Goal: Information Seeking & Learning: Learn about a topic

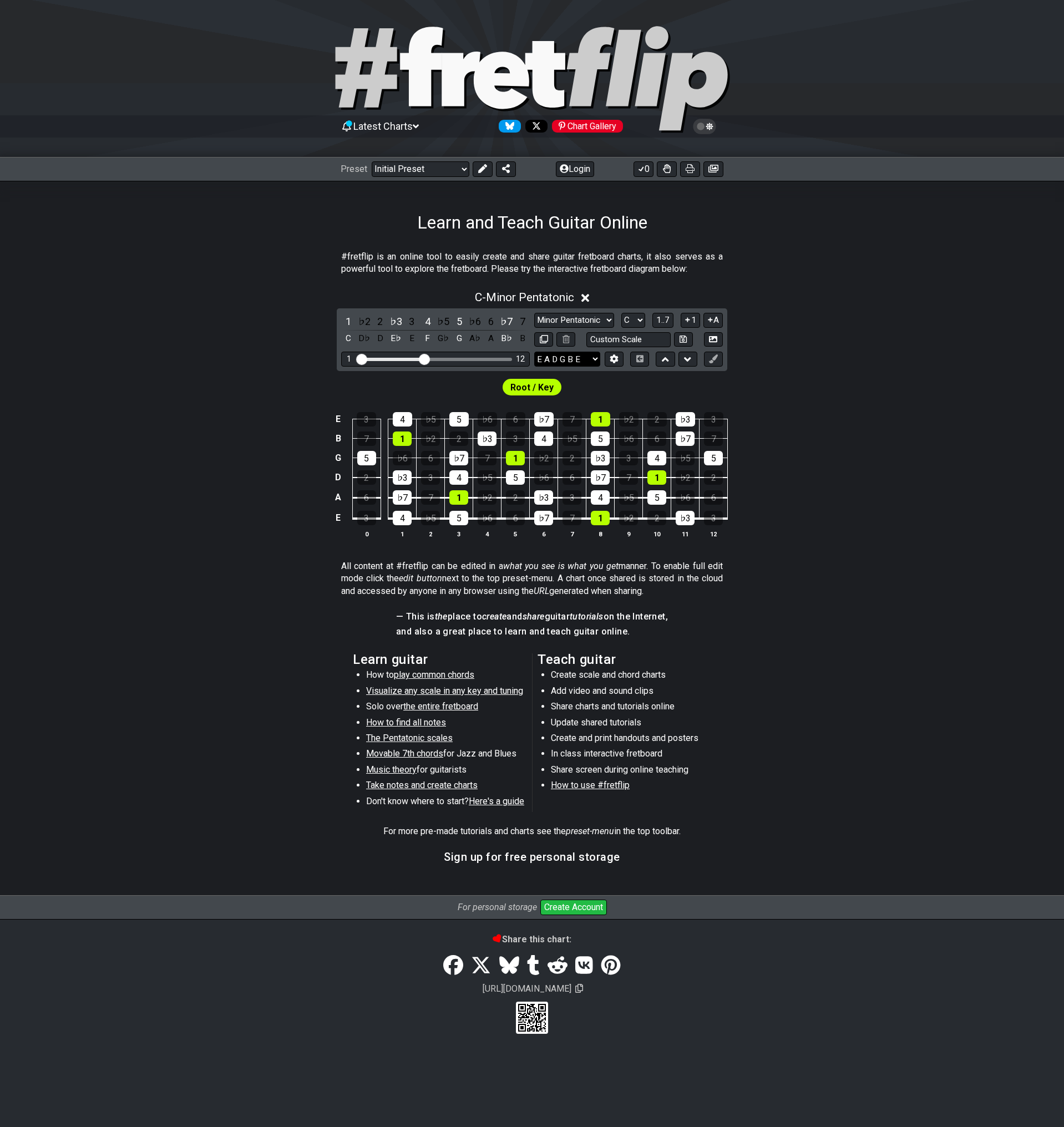
click at [575, 359] on select "E A D G B E E A D G B E E A D G B E B E A D F♯ B A D G C E A D A D G B E E♭ A♭ …" at bounding box center [567, 359] width 66 height 15
select select "C G C F A D"
click at [534, 351] on select "E A D G B E E A D G B E E A D G B E B E A D F♯ B A D G C E A D A D G B E E♭ A♭ …" at bounding box center [567, 359] width 66 height 15
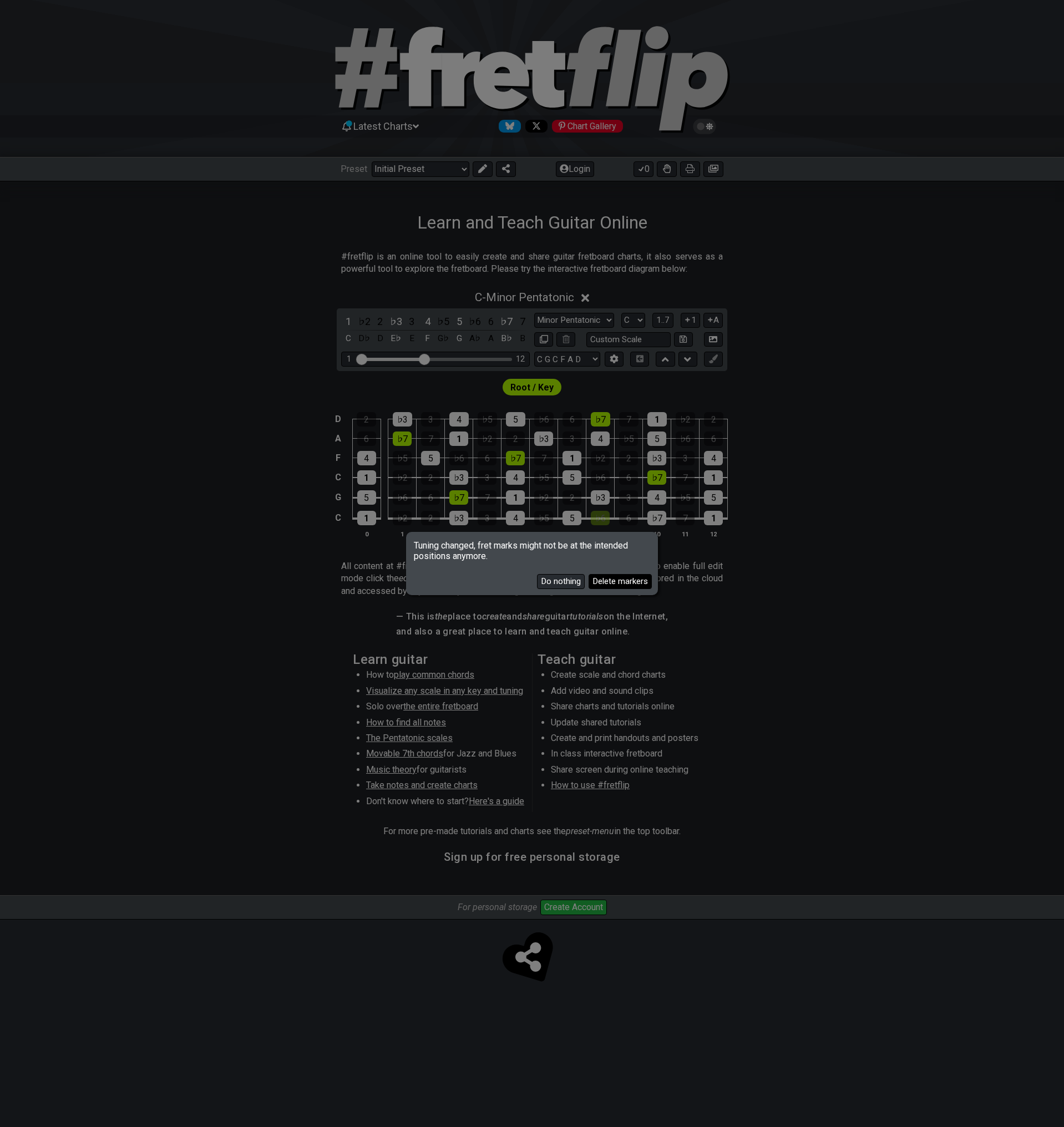
click at [610, 583] on button "Delete markers" at bounding box center [620, 581] width 63 height 15
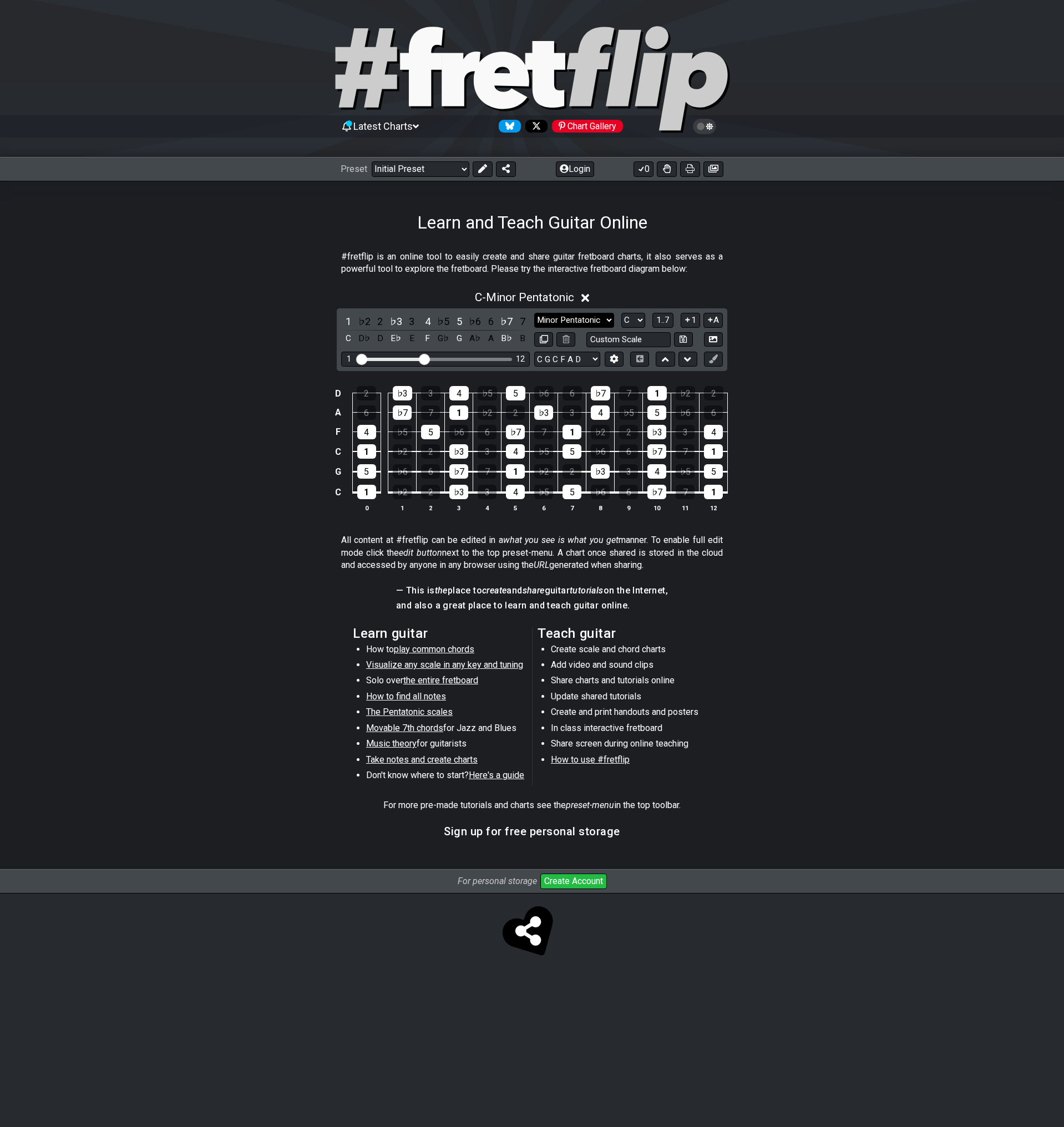
click at [588, 324] on select "Minor Pentatonic Click to edit Minor Pentatonic Major Pentatonic Minor Blues Ma…" at bounding box center [574, 320] width 80 height 15
select select "Minor / Aeolian"
click at [534, 313] on select "Minor Pentatonic Click to edit Minor Pentatonic Major Pentatonic Minor Blues Ma…" at bounding box center [574, 320] width 80 height 15
click at [643, 316] on select "A♭ A A♯ B♭ B C C♯ D♭ D D♯ E♭ E F F♯ G♭ G G♯" at bounding box center [632, 320] width 24 height 15
select select "A"
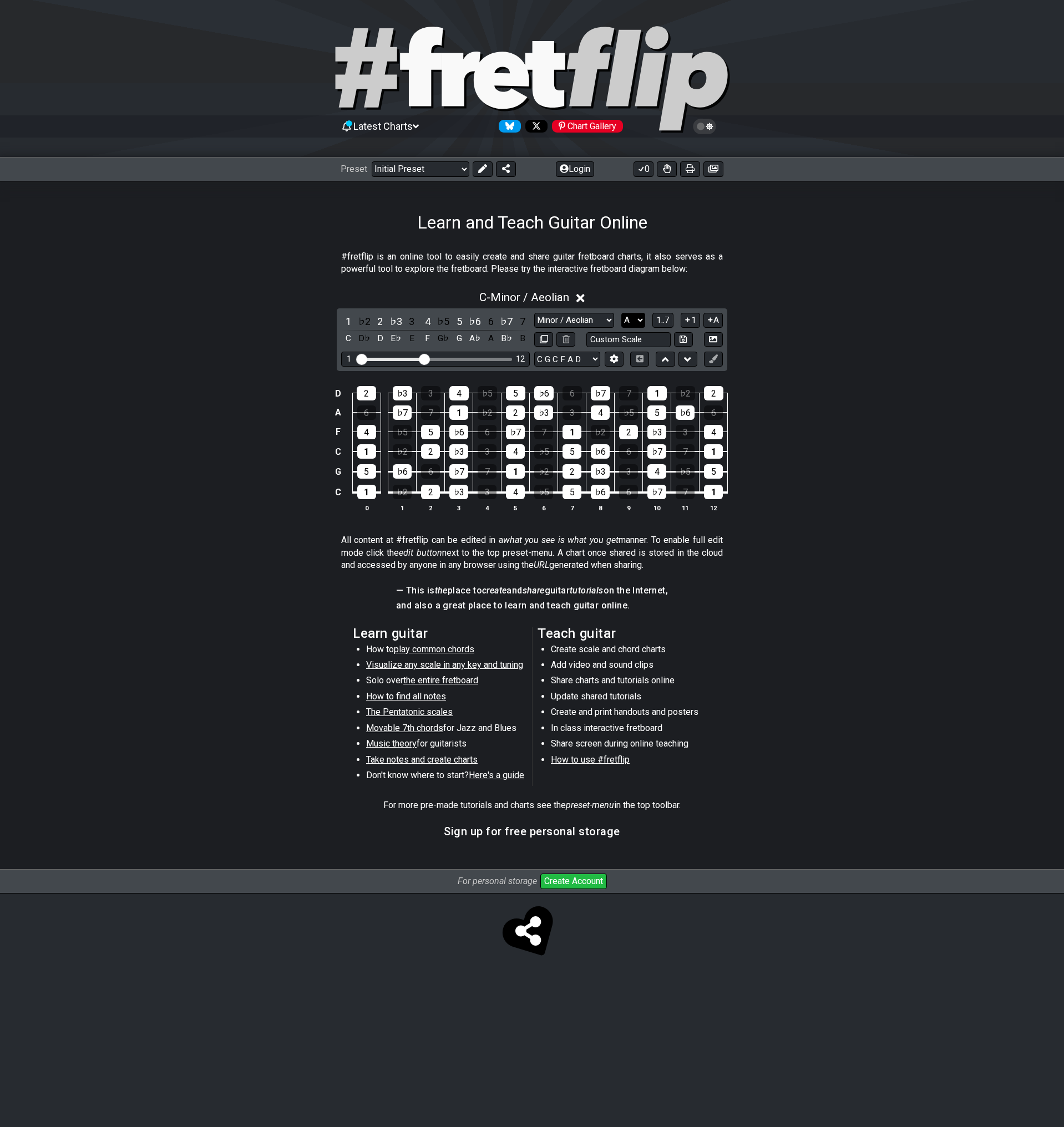
click at [621, 313] on select "A♭ A A♯ B♭ B C C♯ D♭ D D♯ E♭ E F F♯ G♭ G G♯" at bounding box center [632, 320] width 24 height 15
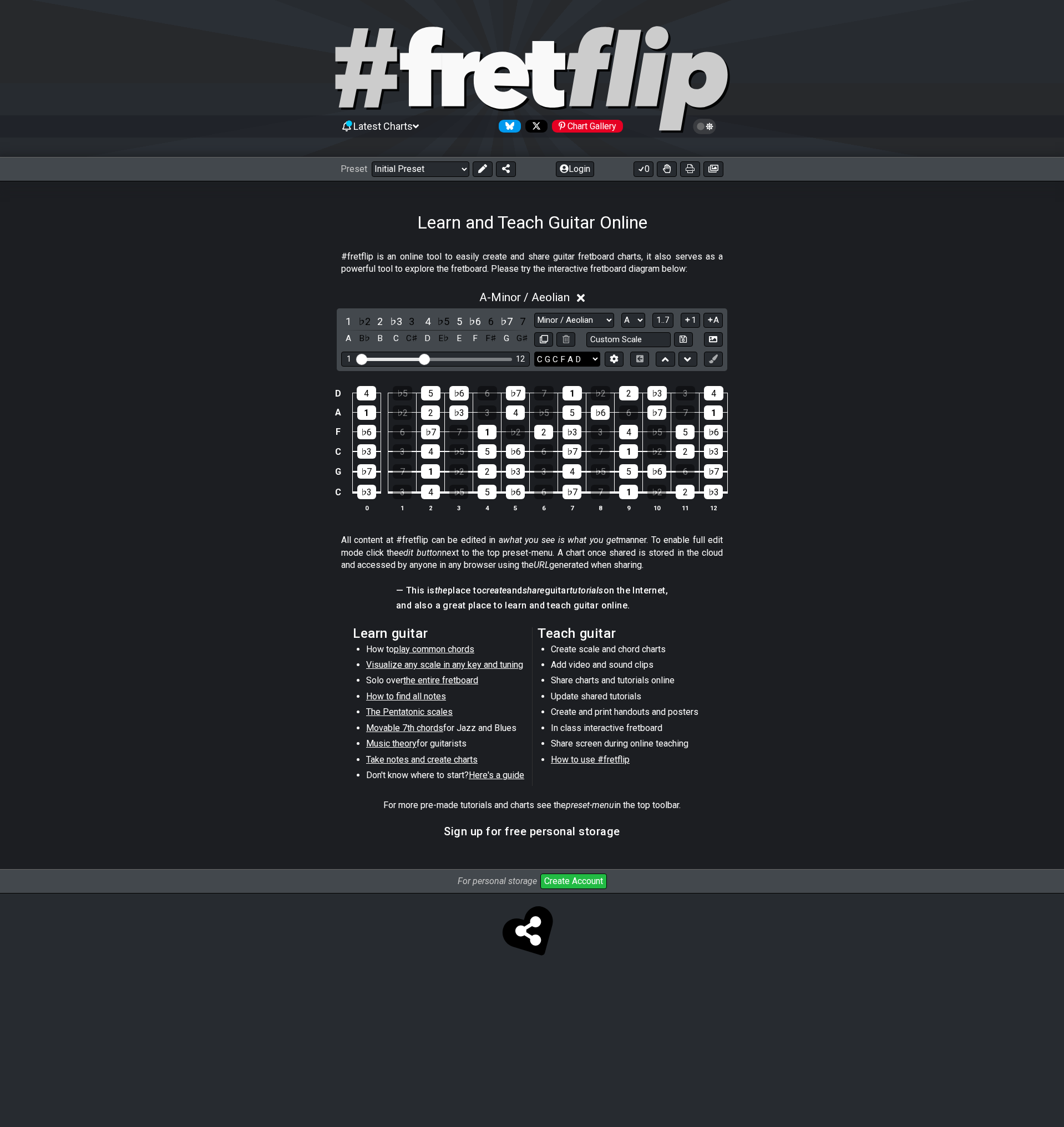
click at [584, 358] on select "E A D G B E E A D G B E E A D G B E B E A D F♯ B A D G C E A D A D G B E E♭ A♭ …" at bounding box center [567, 359] width 66 height 15
click at [534, 351] on select "E A D G B E E A D G B E E A D G B E B E A D F♯ B A D G C E A D A D G B E E♭ A♭ …" at bounding box center [567, 359] width 66 height 15
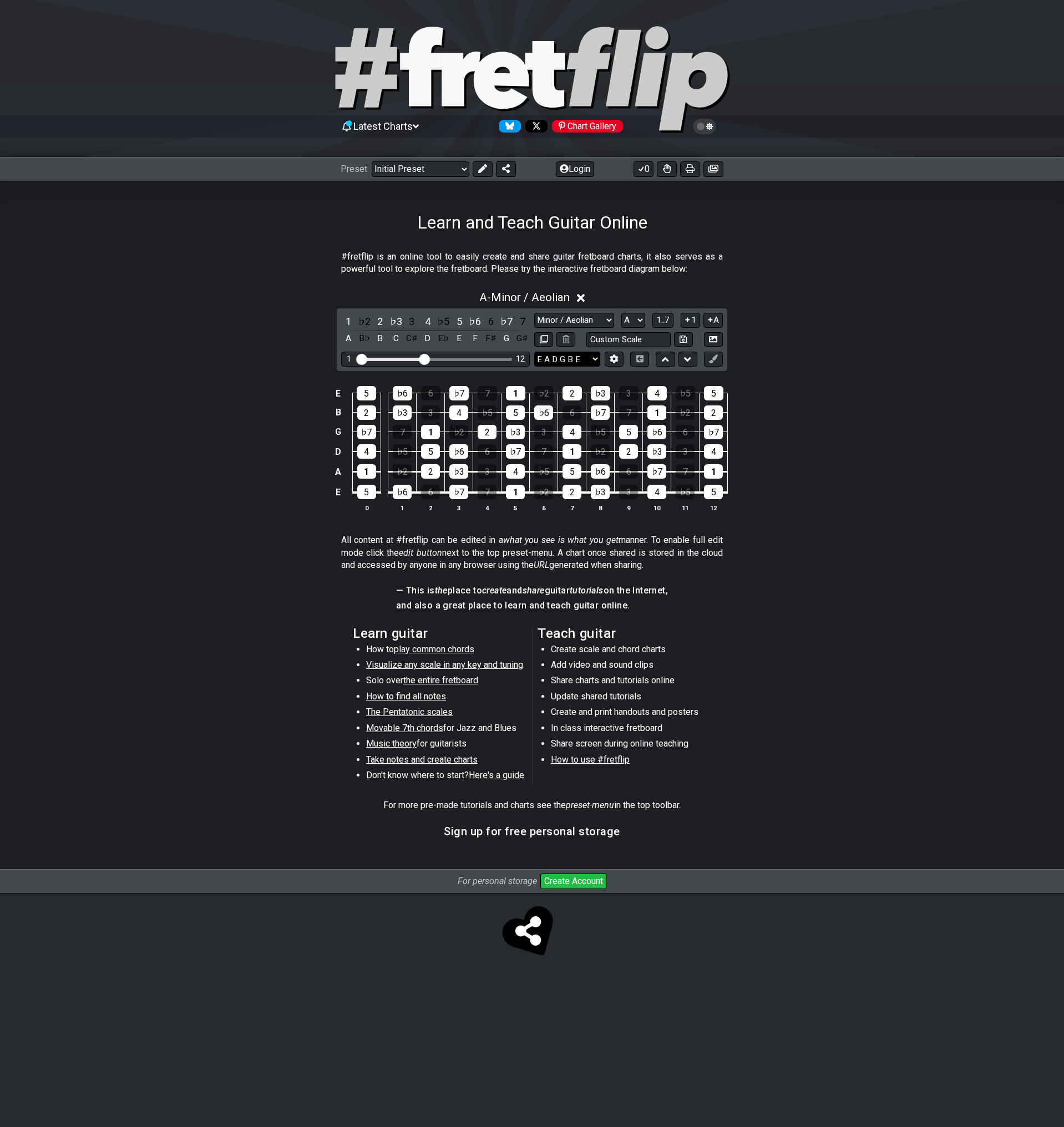
click at [594, 362] on select "E A D G B E E A D G B E E A D G B E B E A D F♯ B A D G C E A D A D G B E E♭ A♭ …" at bounding box center [567, 359] width 66 height 15
select select "C G C F A D"
click at [534, 351] on select "E A D G B E E A D G B E E A D G B E B E A D F♯ B A D G C E A D A D G B E E♭ A♭ …" at bounding box center [567, 359] width 66 height 15
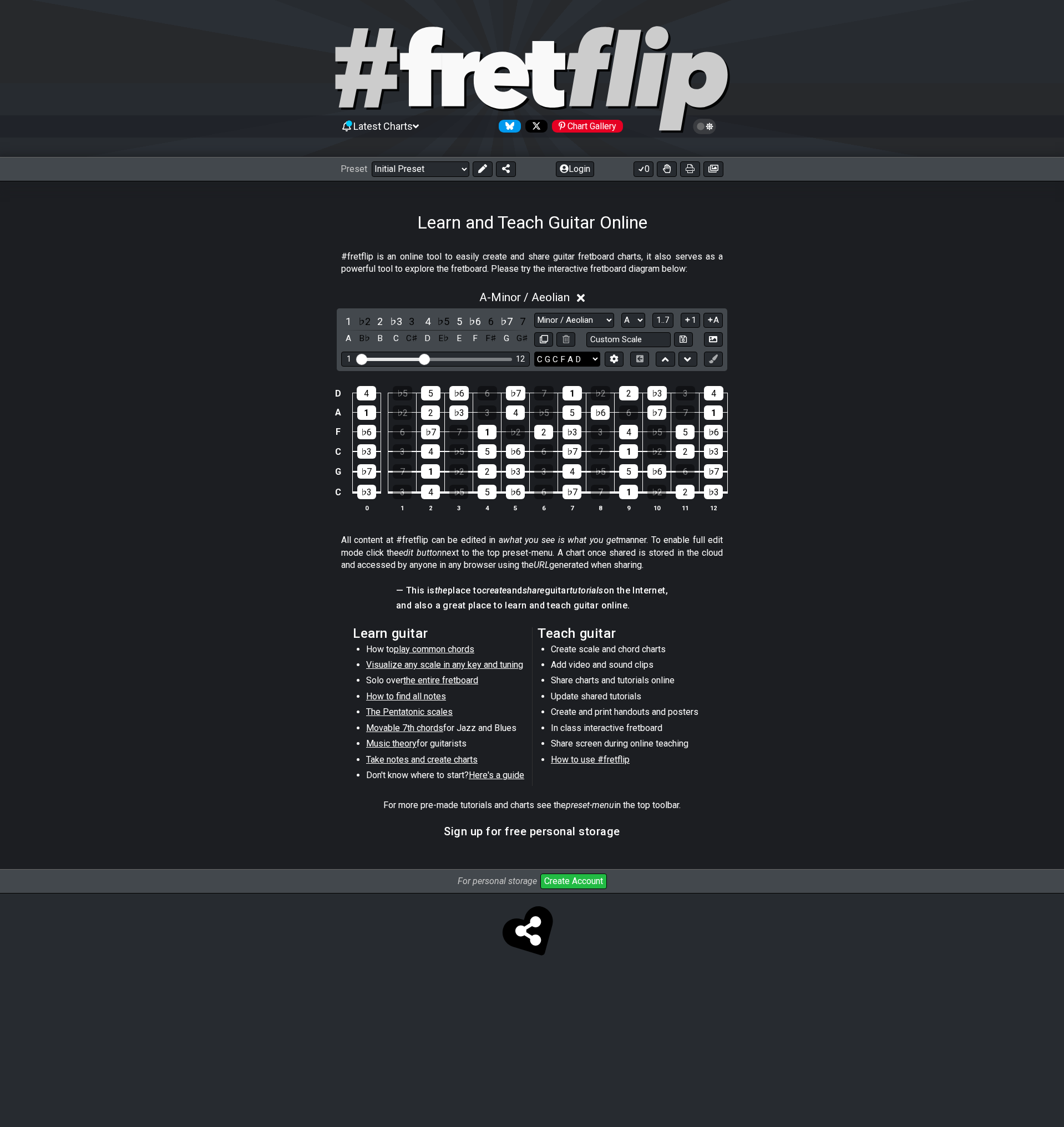
click at [594, 354] on select "E A D G B E E A D G B E E A D G B E B E A D F♯ B A D G C E A D A D G B E E♭ A♭ …" at bounding box center [567, 359] width 66 height 15
click at [624, 337] on input "text" at bounding box center [628, 340] width 84 height 15
type input "Custom Scale"
click at [598, 356] on select "E A D G B E E A D G B E E A D G B E B E A D F♯ B A D G C E A D A D G B E E♭ A♭ …" at bounding box center [567, 359] width 66 height 15
click at [534, 351] on select "E A D G B E E A D G B E E A D G B E B E A D F♯ B A D G C E A D A D G B E E♭ A♭ …" at bounding box center [567, 359] width 66 height 15
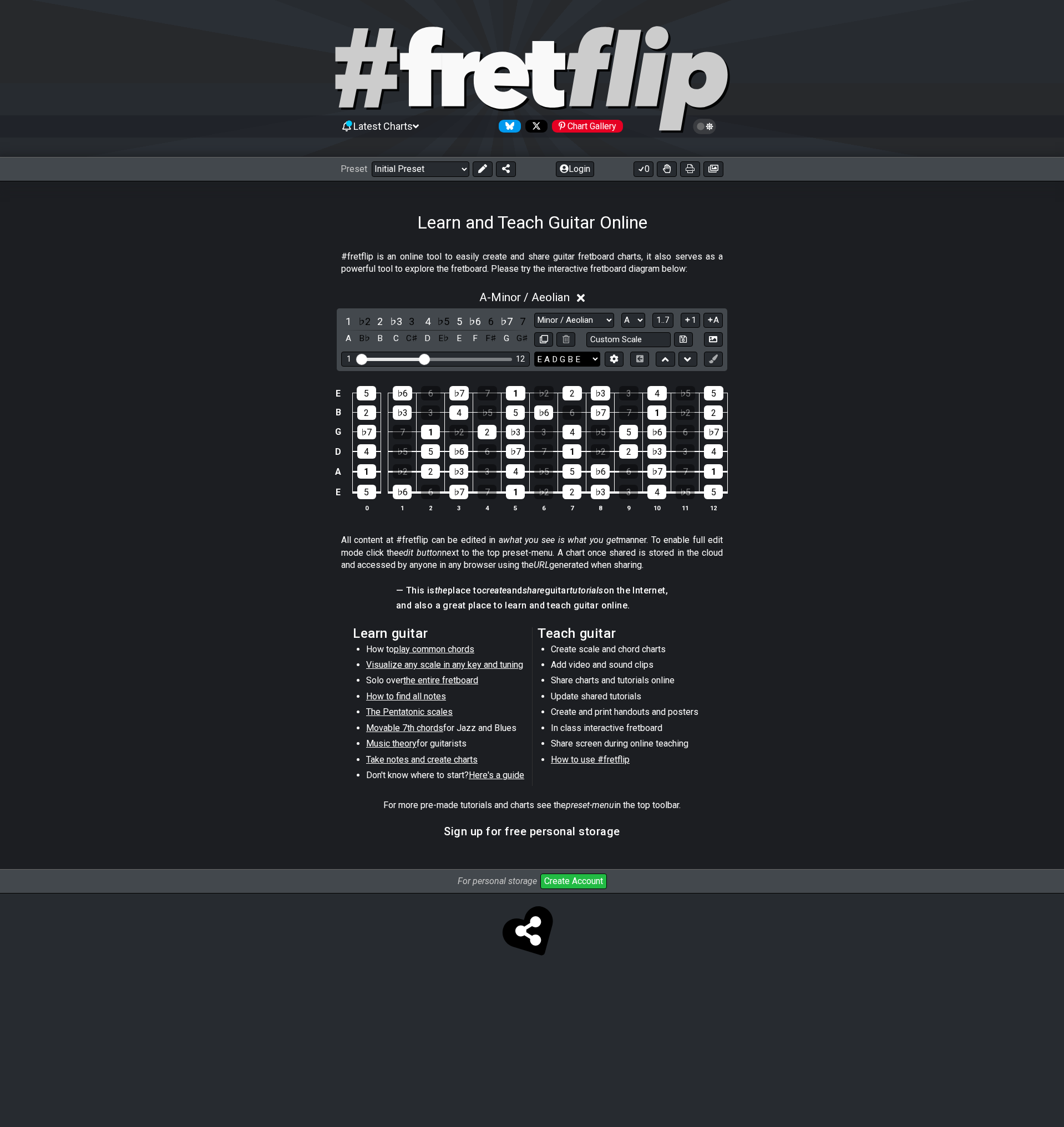
click at [585, 356] on select "E A D G B E E A D G B E E A D G B E B E A D F♯ B A D G C E A D A D G B E E♭ A♭ …" at bounding box center [567, 359] width 66 height 15
select select "C G C F A D"
click at [534, 351] on select "E A D G B E E A D G B E E A D G B E B E A D F♯ B A D G C E A D A D G B E E♭ A♭ …" at bounding box center [567, 359] width 66 height 15
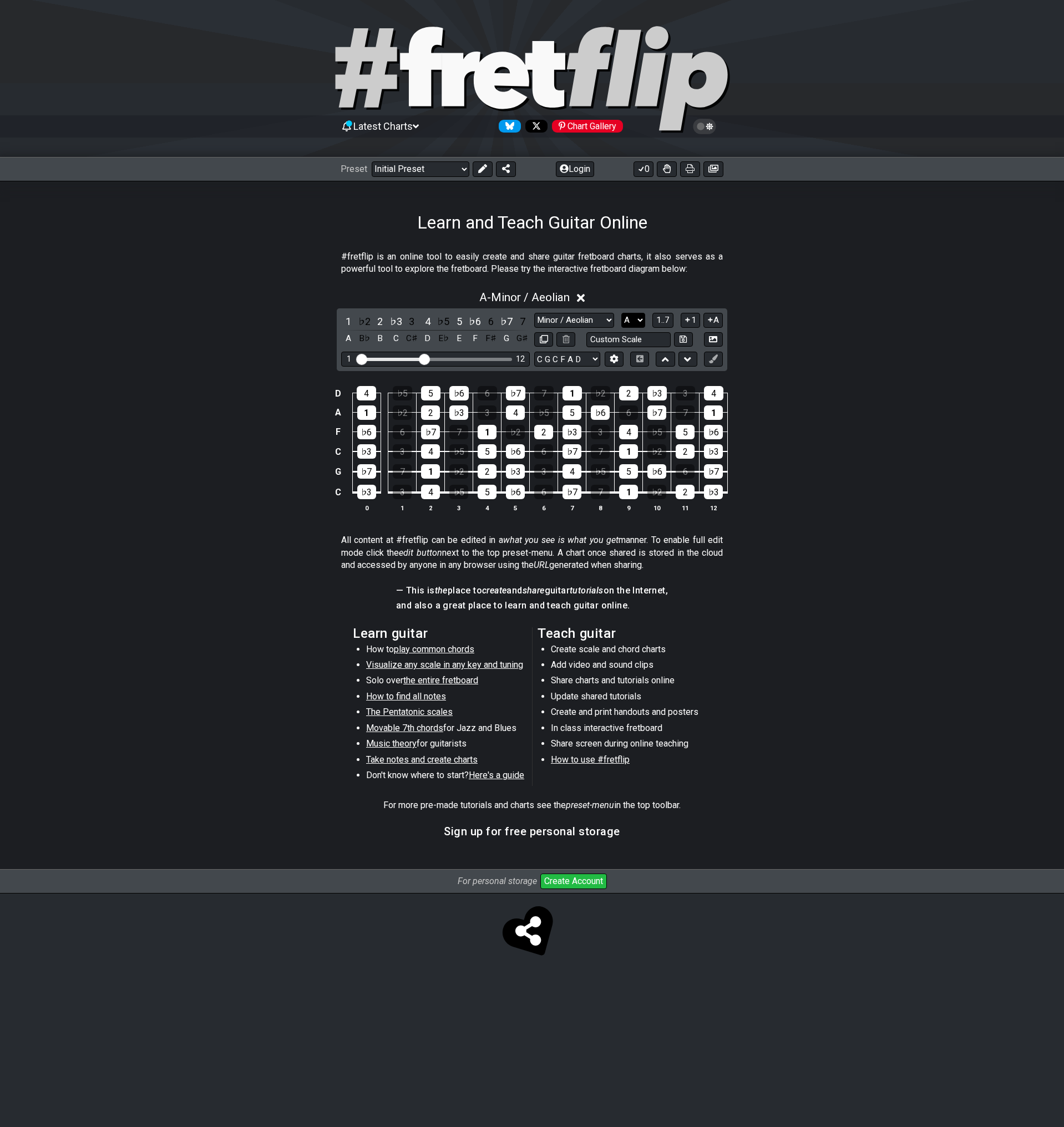
click at [632, 323] on select "A♭ A A♯ B♭ B C C♯ D♭ D D♯ E♭ E F F♯ G♭ G G♯" at bounding box center [632, 320] width 24 height 15
select select "C"
click at [621, 313] on select "A♭ A A♯ B♭ B C C♯ D♭ D D♯ E♭ E F F♯ G♭ G G♯" at bounding box center [632, 320] width 24 height 15
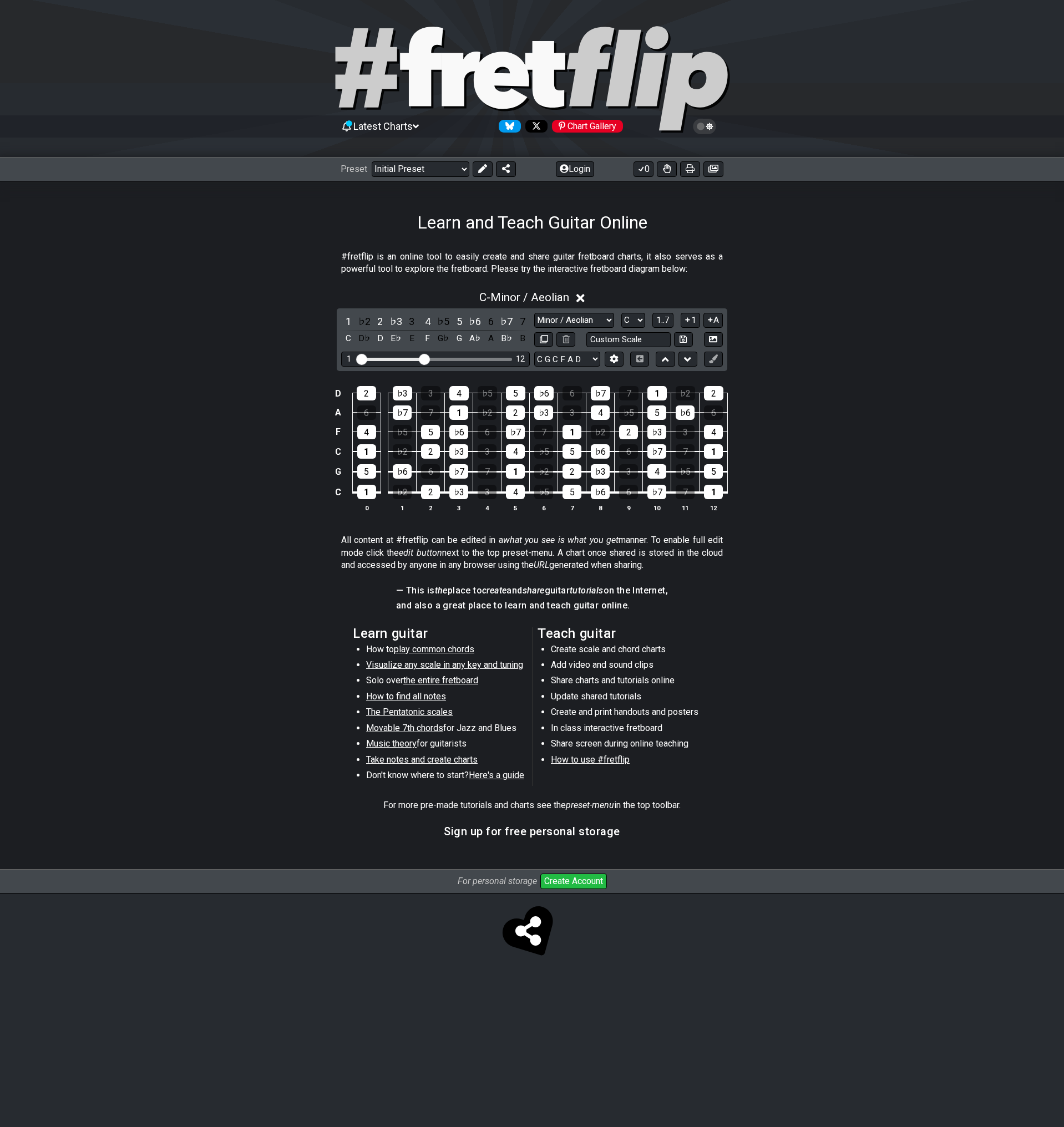
click at [493, 661] on span "Visualize any scale in any key and tuning" at bounding box center [444, 665] width 157 height 11
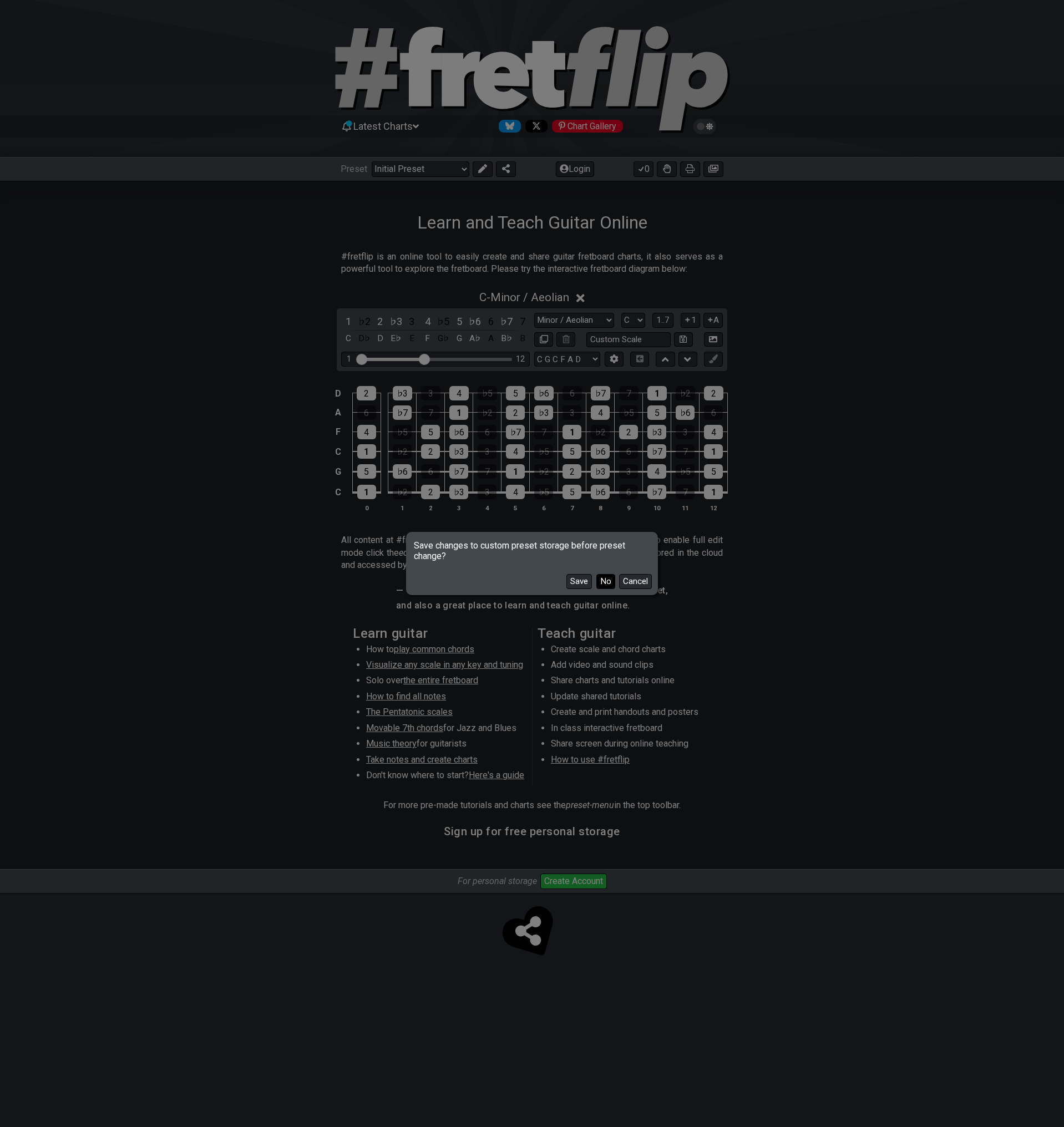
click at [609, 580] on button "No" at bounding box center [606, 581] width 19 height 15
select select "/guitar-scales"
select select "E A D G B E"
select select "Minor Pentatonic"
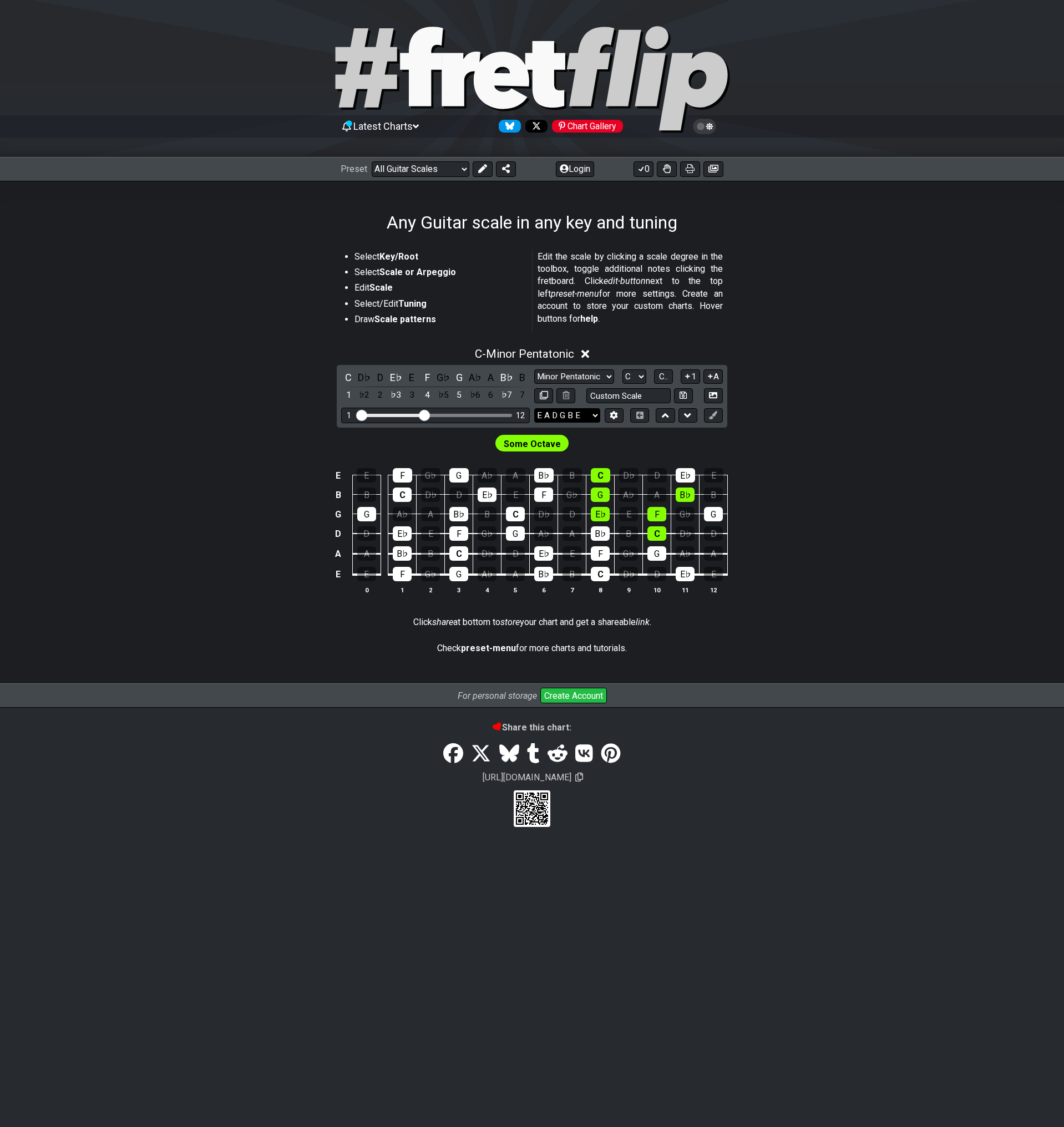
click at [586, 412] on select "E A D G B E E A D G B E E A D G B E B E A D F♯ B A D G C E A D A D G B E E♭ A♭ …" at bounding box center [567, 416] width 66 height 15
click at [656, 374] on button "C.." at bounding box center [664, 377] width 19 height 15
click at [659, 377] on span "1..7" at bounding box center [663, 377] width 14 height 10
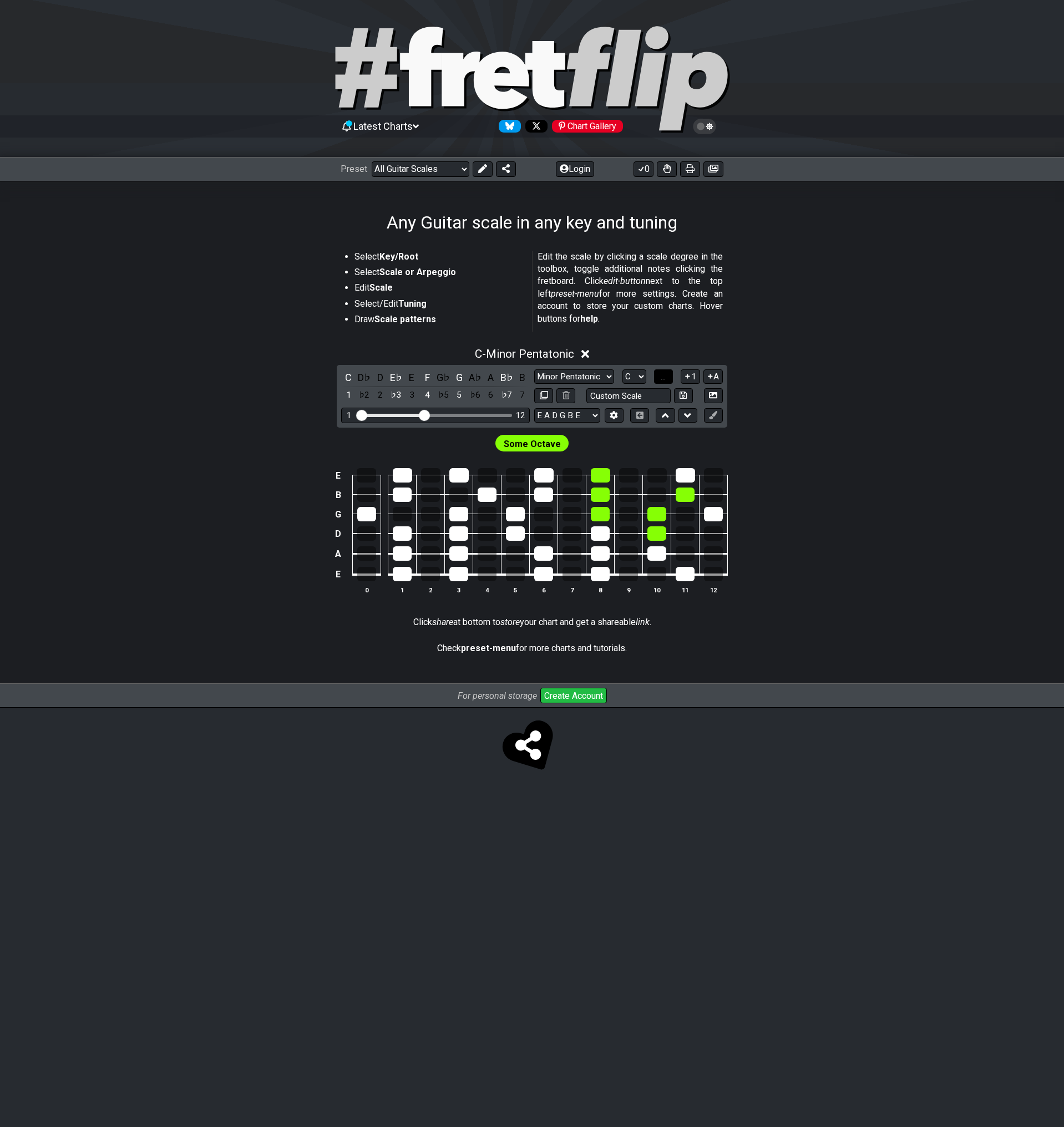
click at [659, 377] on button "..." at bounding box center [664, 377] width 19 height 15
click at [659, 377] on span "C.." at bounding box center [663, 377] width 9 height 10
click at [660, 377] on span "1..7" at bounding box center [663, 377] width 14 height 10
click at [660, 377] on button "..." at bounding box center [664, 377] width 19 height 15
click at [660, 377] on span "C.." at bounding box center [663, 377] width 9 height 10
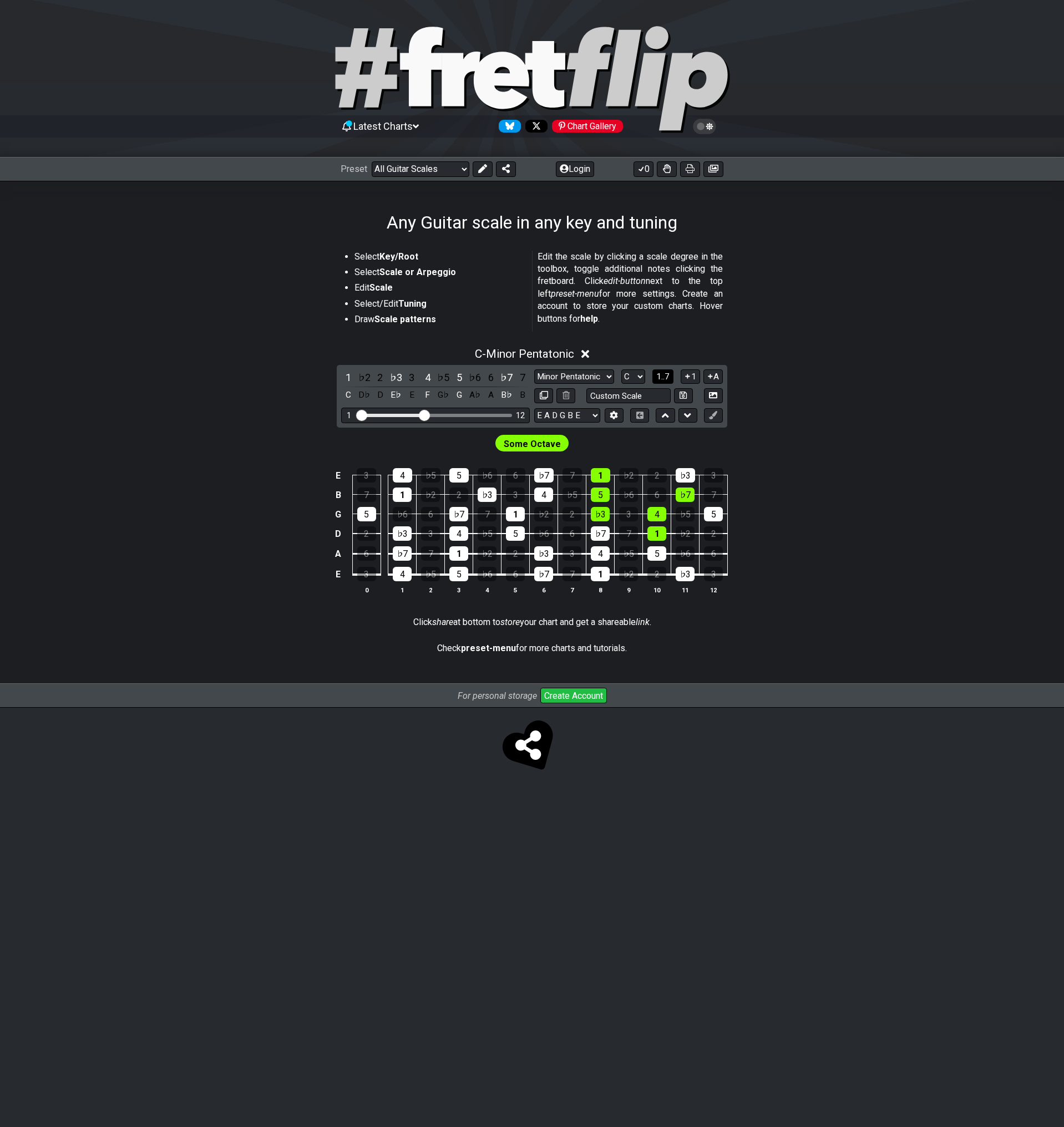
click at [660, 377] on span "1..7" at bounding box center [663, 377] width 14 height 10
click at [660, 376] on button "..." at bounding box center [664, 377] width 19 height 15
